Goal: Task Accomplishment & Management: Manage account settings

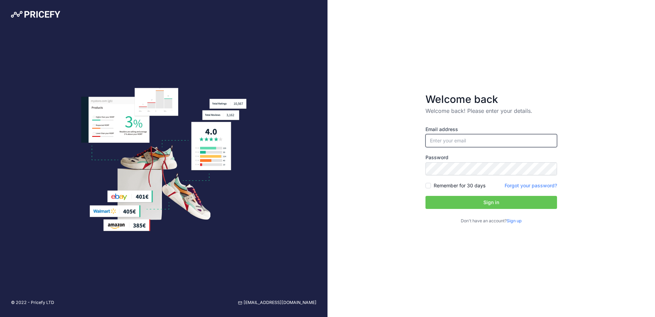
type input "[EMAIL_ADDRESS][DOMAIN_NAME]"
click at [470, 199] on button "Sign in" at bounding box center [491, 202] width 132 height 13
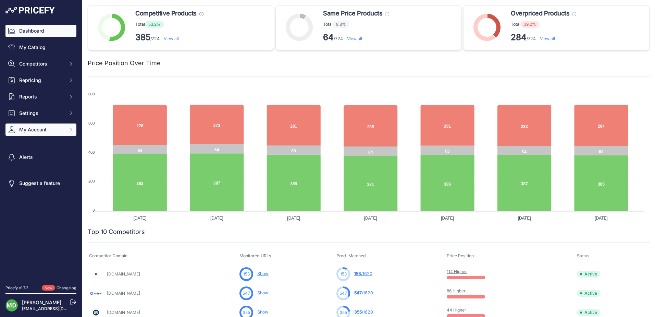
click at [56, 129] on span "My Account" at bounding box center [41, 129] width 45 height 7
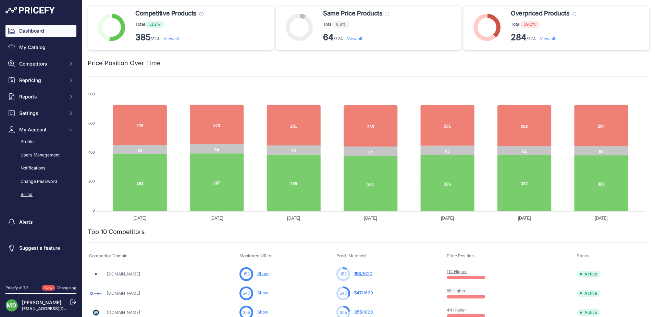
click at [32, 197] on link "Billing" at bounding box center [40, 194] width 71 height 12
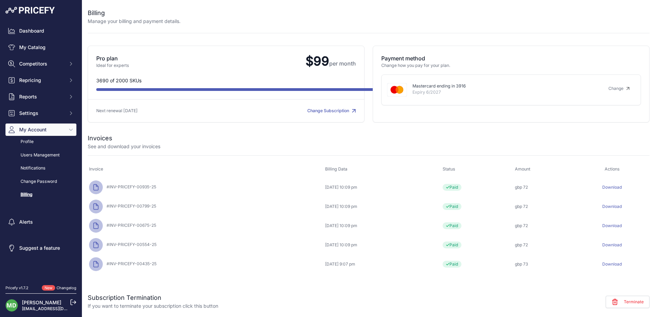
click at [603, 188] on link "Download" at bounding box center [612, 186] width 20 height 5
